Goal: Task Accomplishment & Management: Use online tool/utility

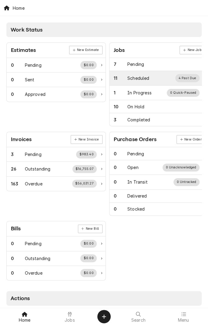
click at [146, 77] on div "Scheduled" at bounding box center [139, 78] width 22 height 6
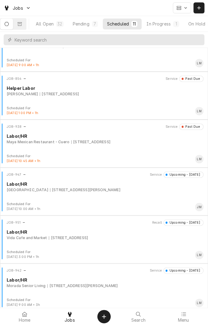
scroll to position [77, 0]
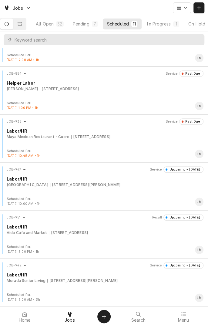
click at [158, 187] on div "JOB-947 Service Upcoming - Today Labor/HR UNIVERSITY OF HOUSTON-VICTORIA 3006 N…" at bounding box center [104, 182] width 204 height 30
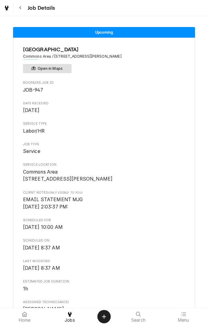
click at [61, 71] on button "Open in Maps" at bounding box center [47, 68] width 49 height 9
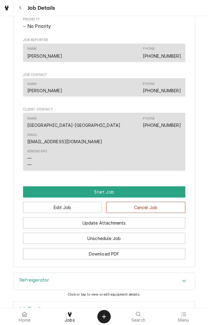
scroll to position [324, 0]
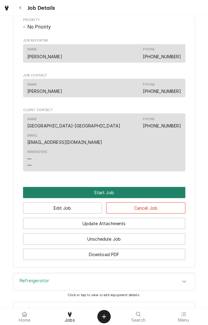
click at [129, 187] on button "Start Job" at bounding box center [104, 192] width 163 height 11
